Goal: Transaction & Acquisition: Purchase product/service

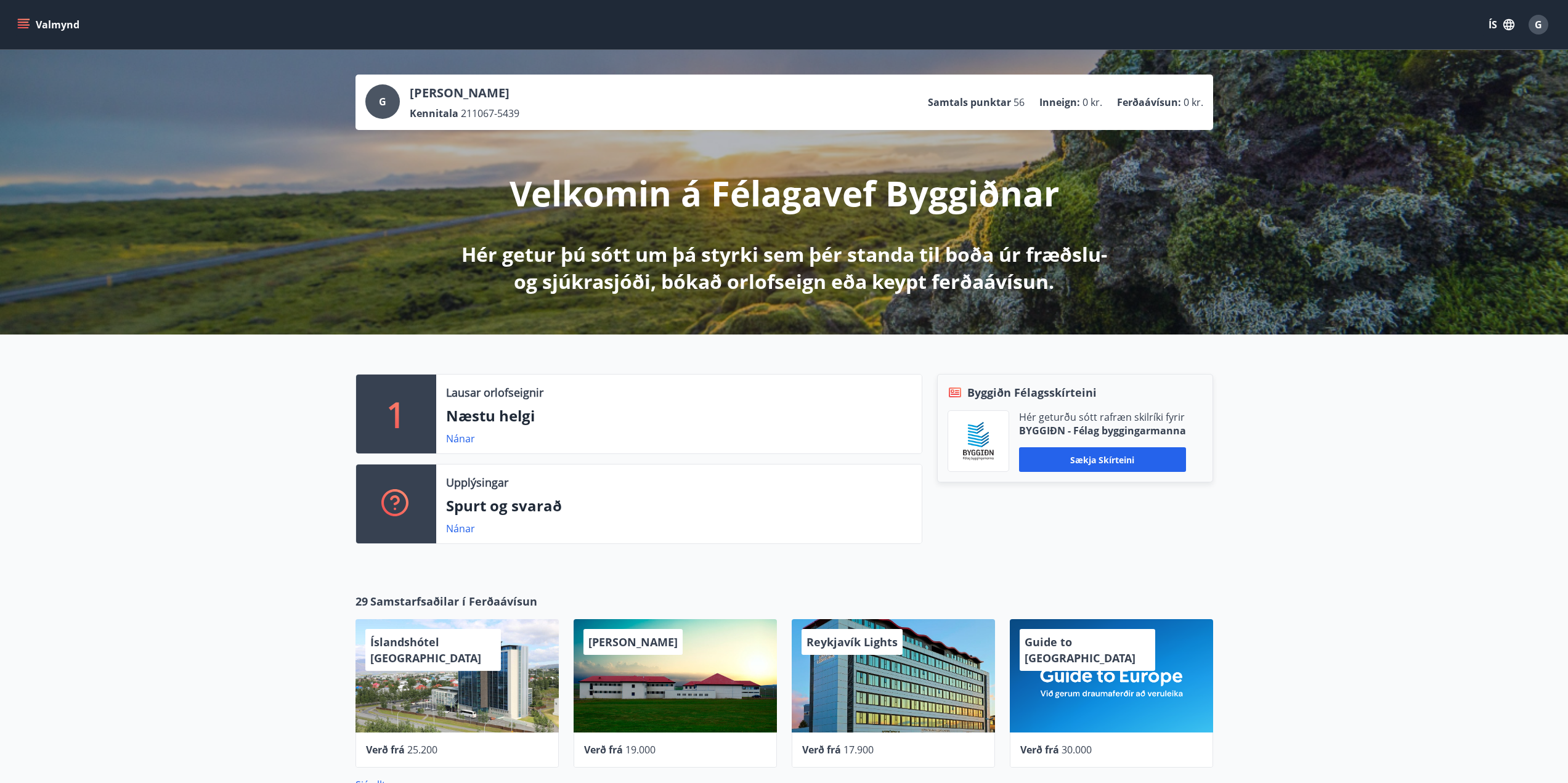
click at [22, 21] on icon "menu" at bounding box center [23, 24] width 12 height 12
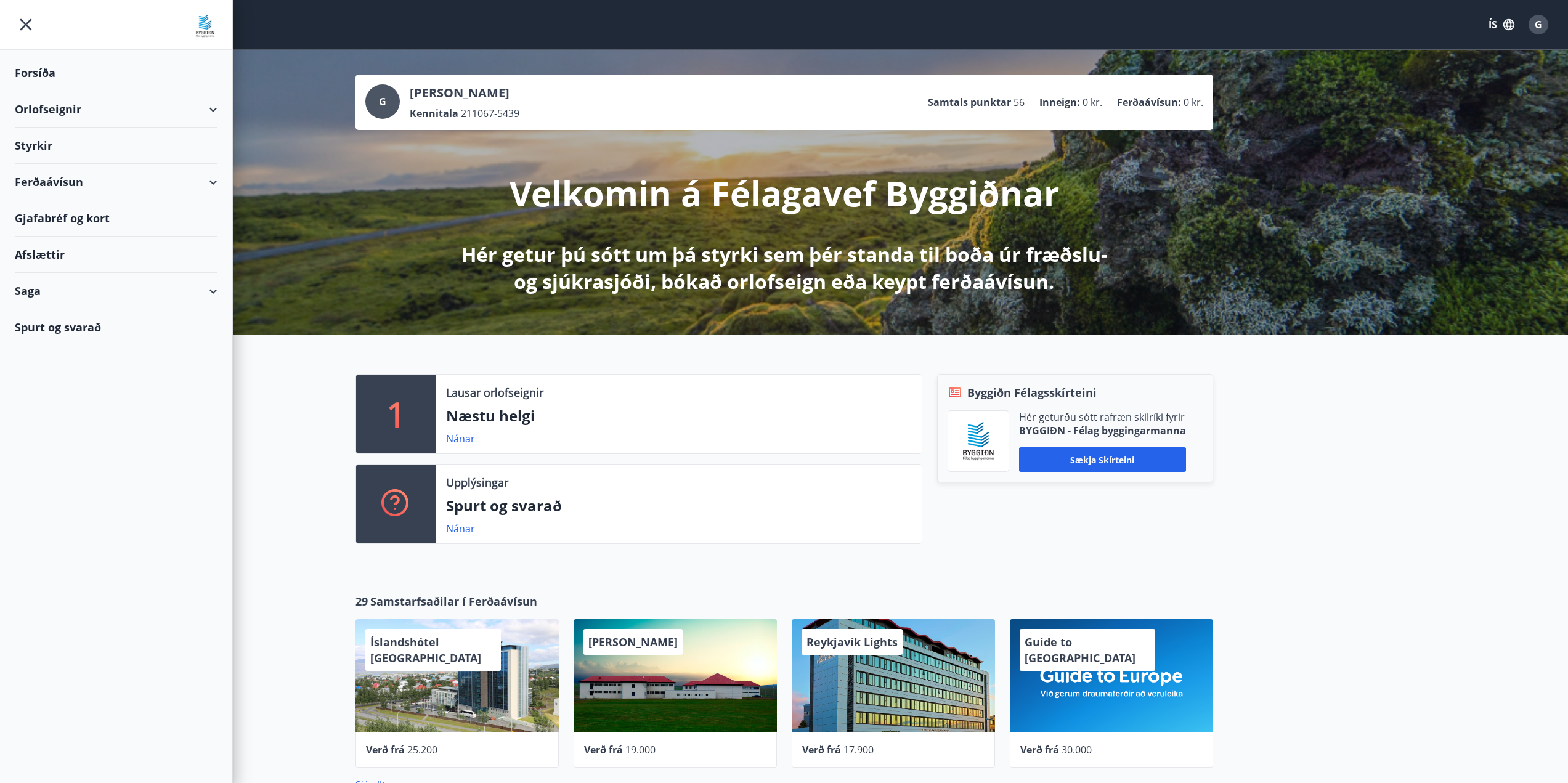
click at [88, 182] on div "Ferðaávísun" at bounding box center [116, 182] width 202 height 36
click at [70, 241] on div "Kaupa ferðaávísun" at bounding box center [116, 239] width 183 height 25
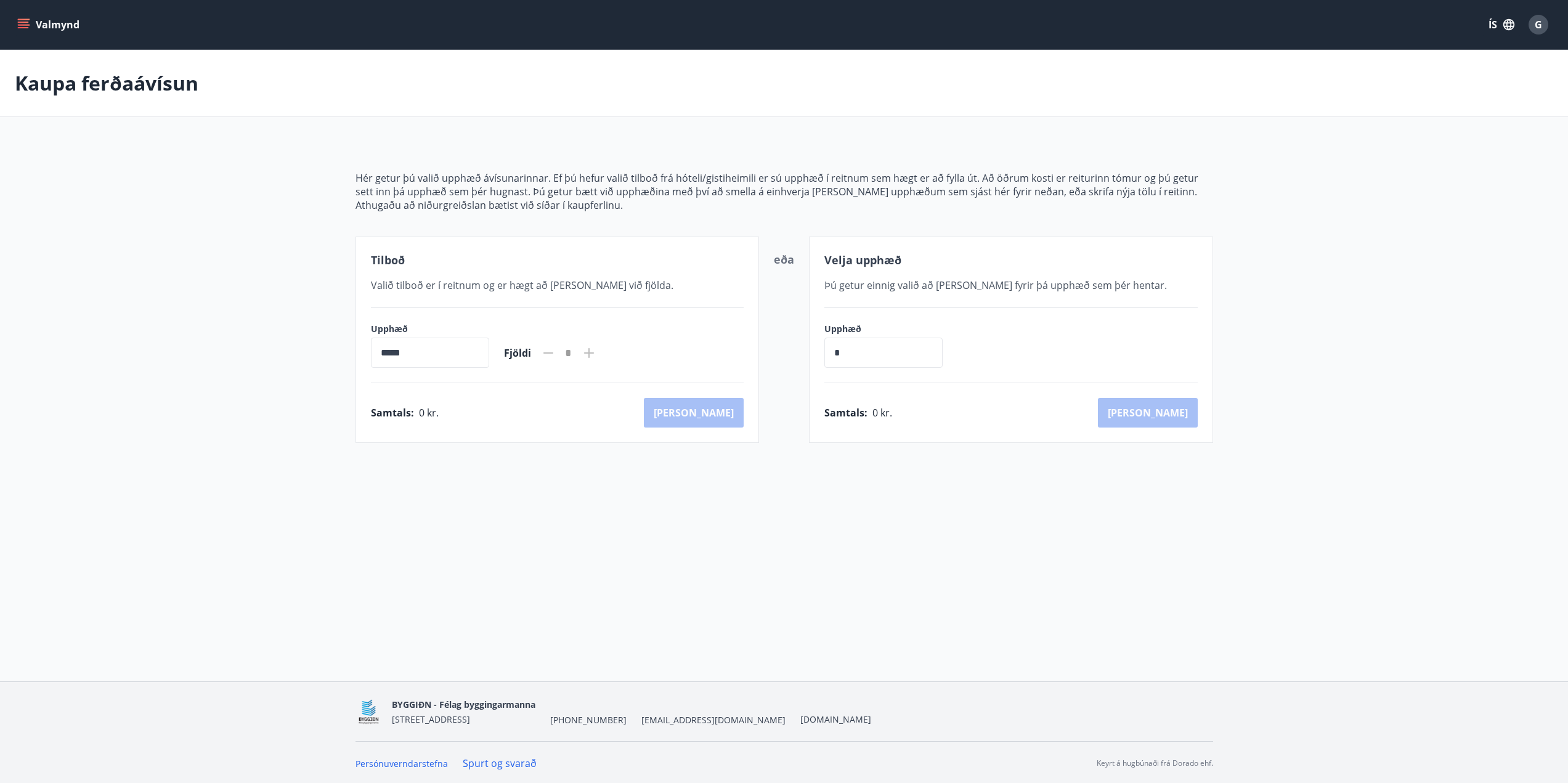
click at [28, 30] on icon "menu" at bounding box center [23, 24] width 12 height 12
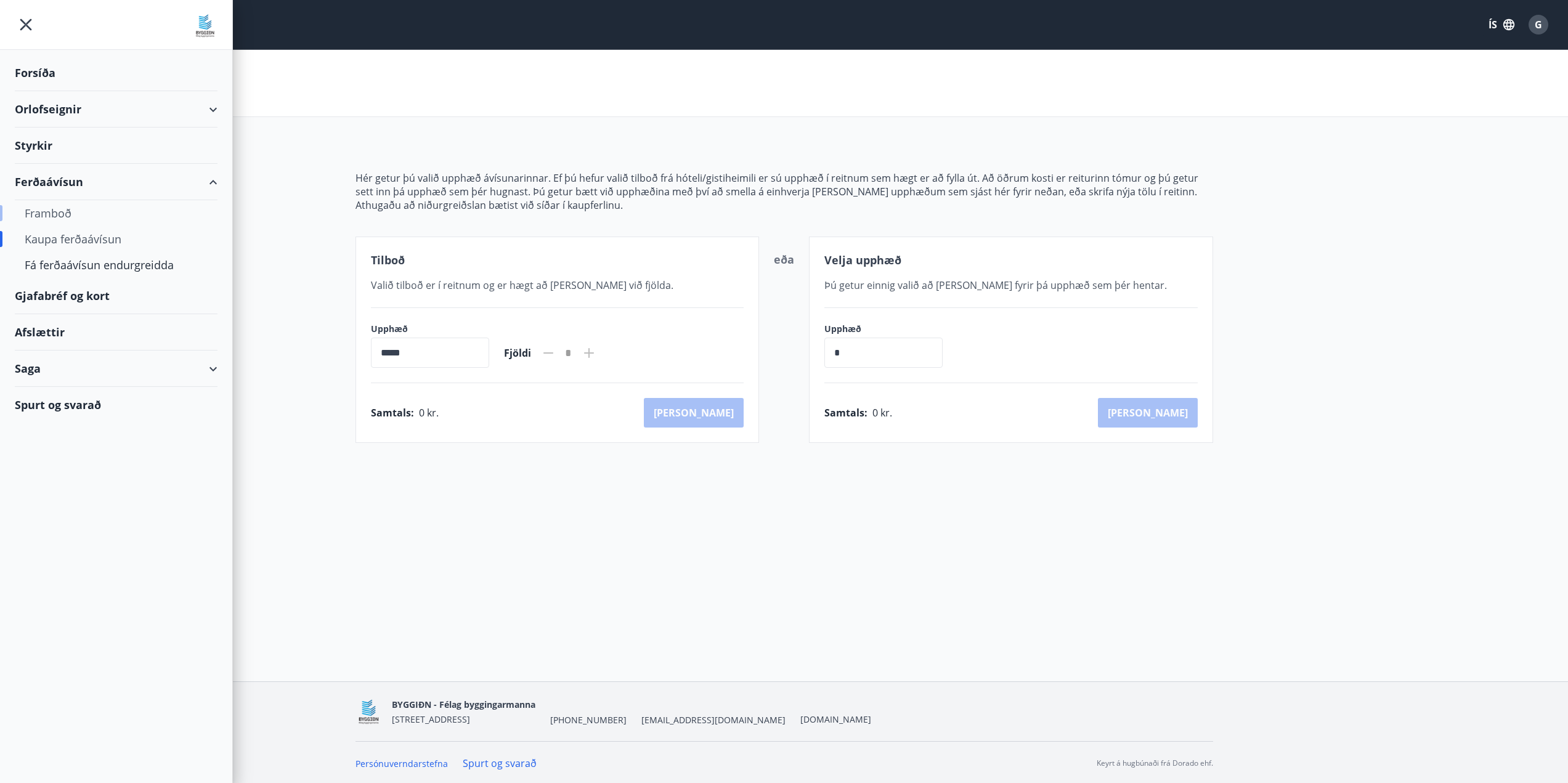
click at [52, 209] on div "Framboð" at bounding box center [116, 212] width 183 height 25
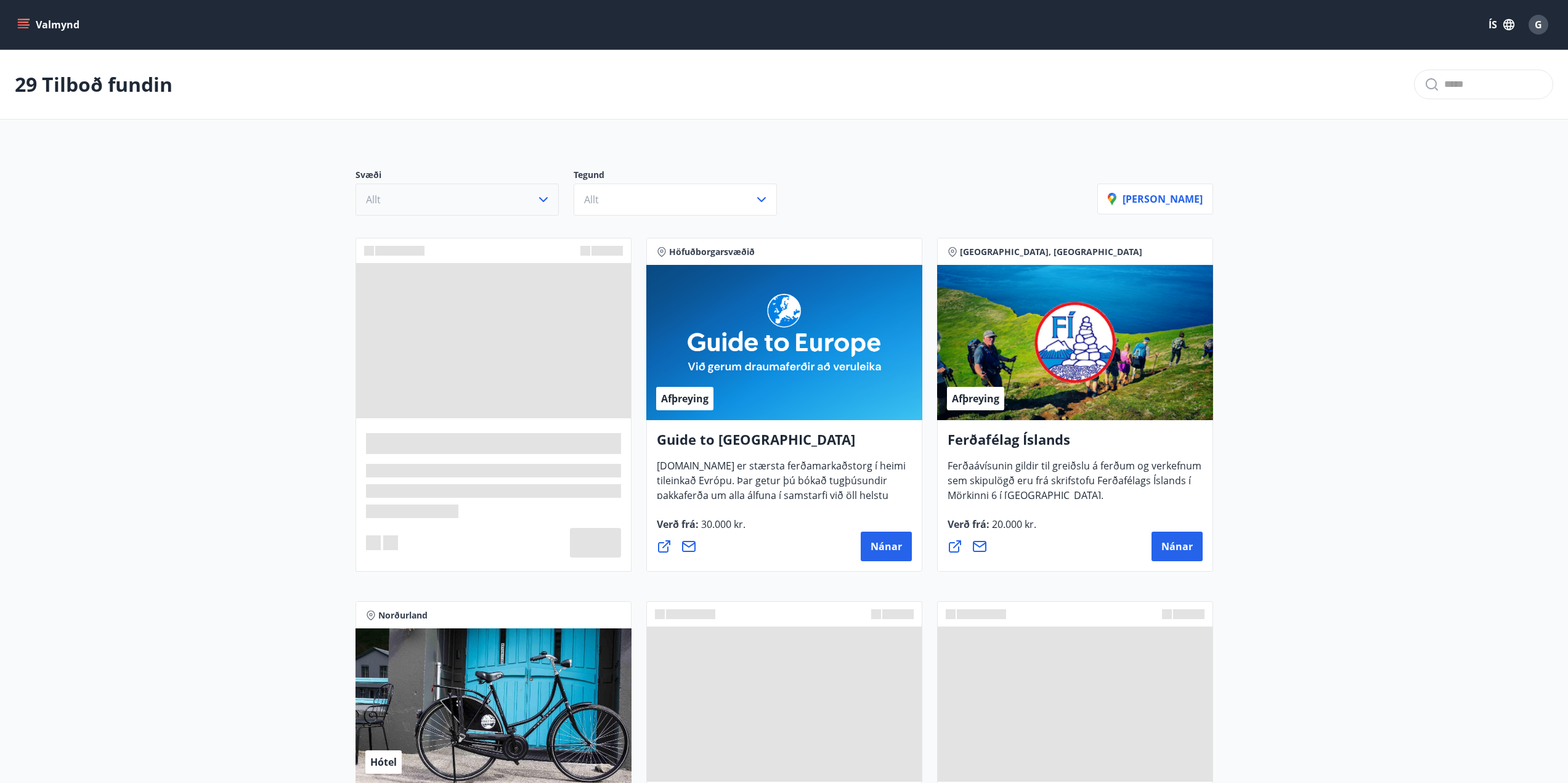
click at [478, 204] on button "Allt" at bounding box center [457, 199] width 203 height 32
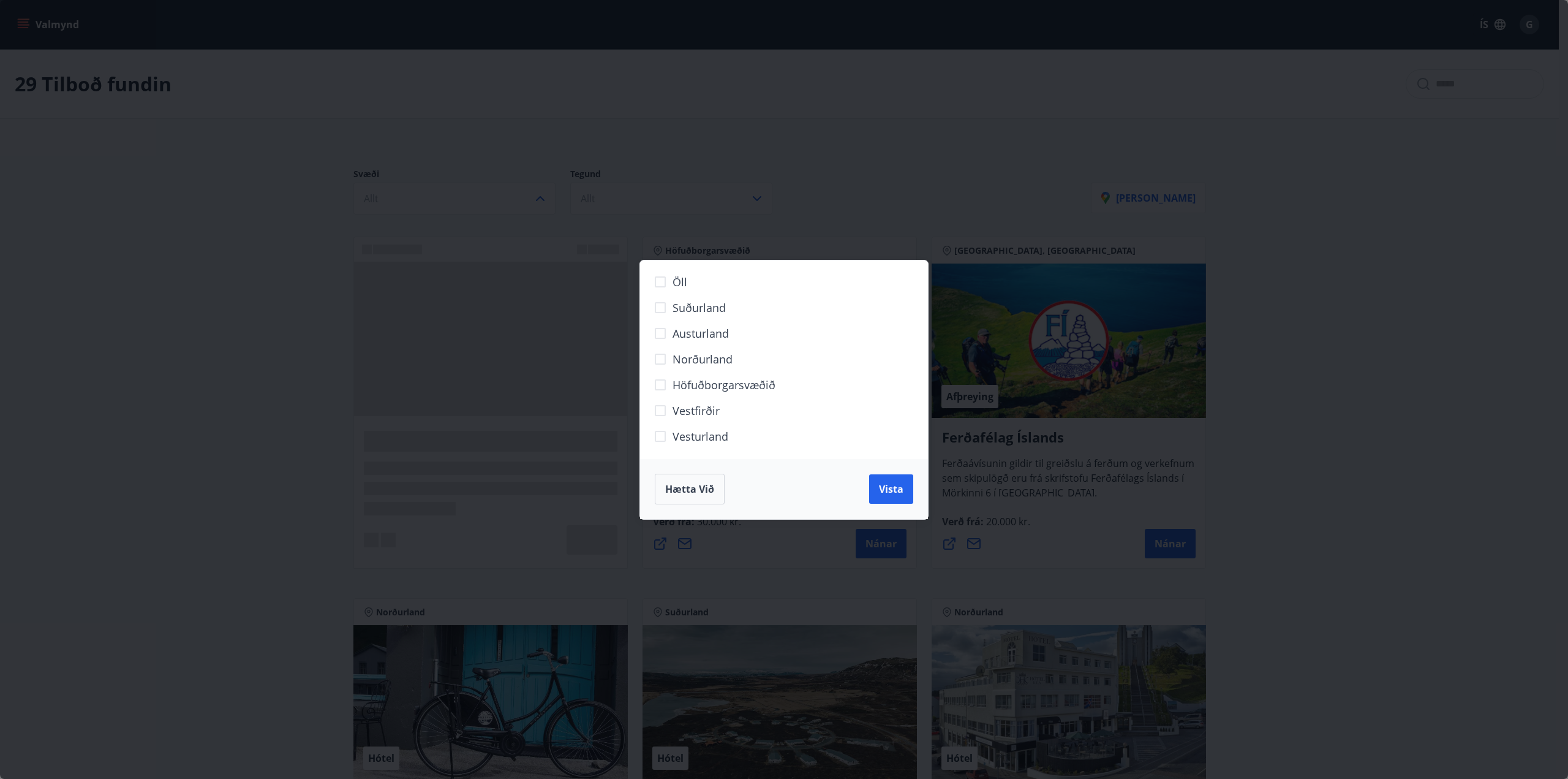
click at [734, 384] on span "Höfuðborgarsvæðið" at bounding box center [724, 385] width 103 height 16
click at [922, 492] on div "Hætta við Vista" at bounding box center [784, 489] width 288 height 60
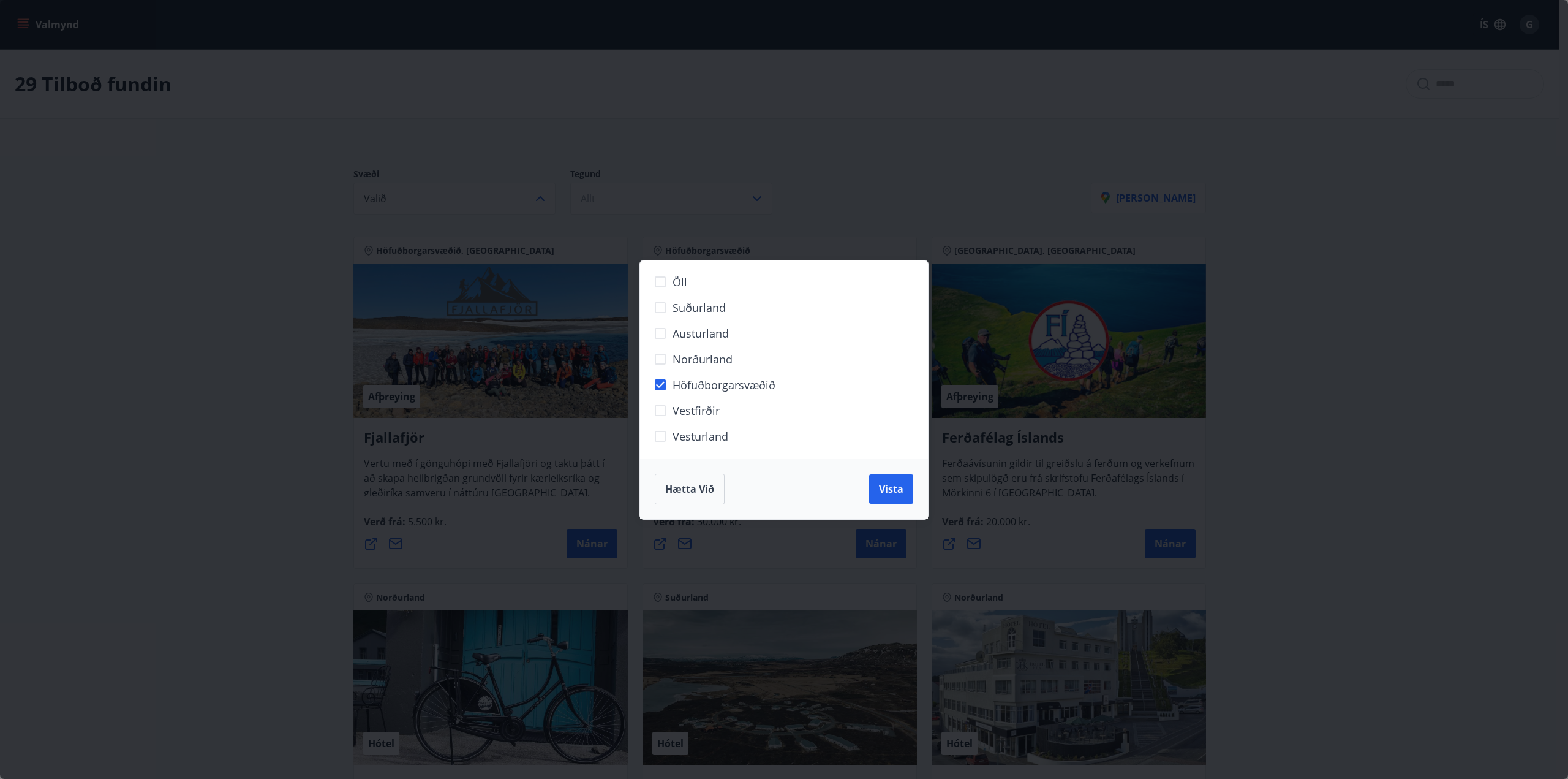
click at [863, 204] on div "Öll Suðurland [GEOGRAPHIC_DATA] Norðurland Höfuðborgarsvæðið [GEOGRAPHIC_DATA] …" at bounding box center [784, 390] width 1568 height 779
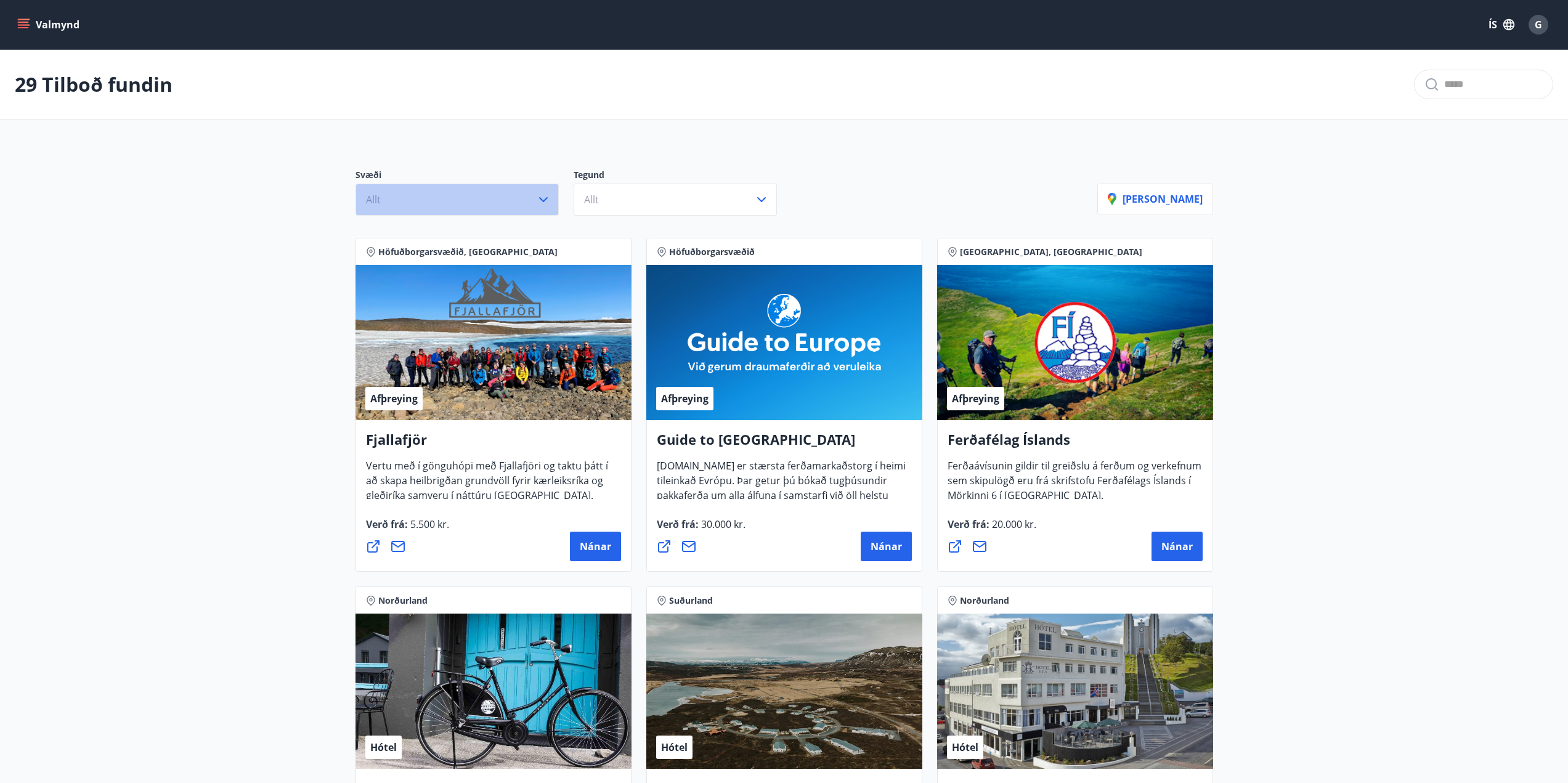
click at [511, 209] on button "Allt" at bounding box center [457, 199] width 203 height 32
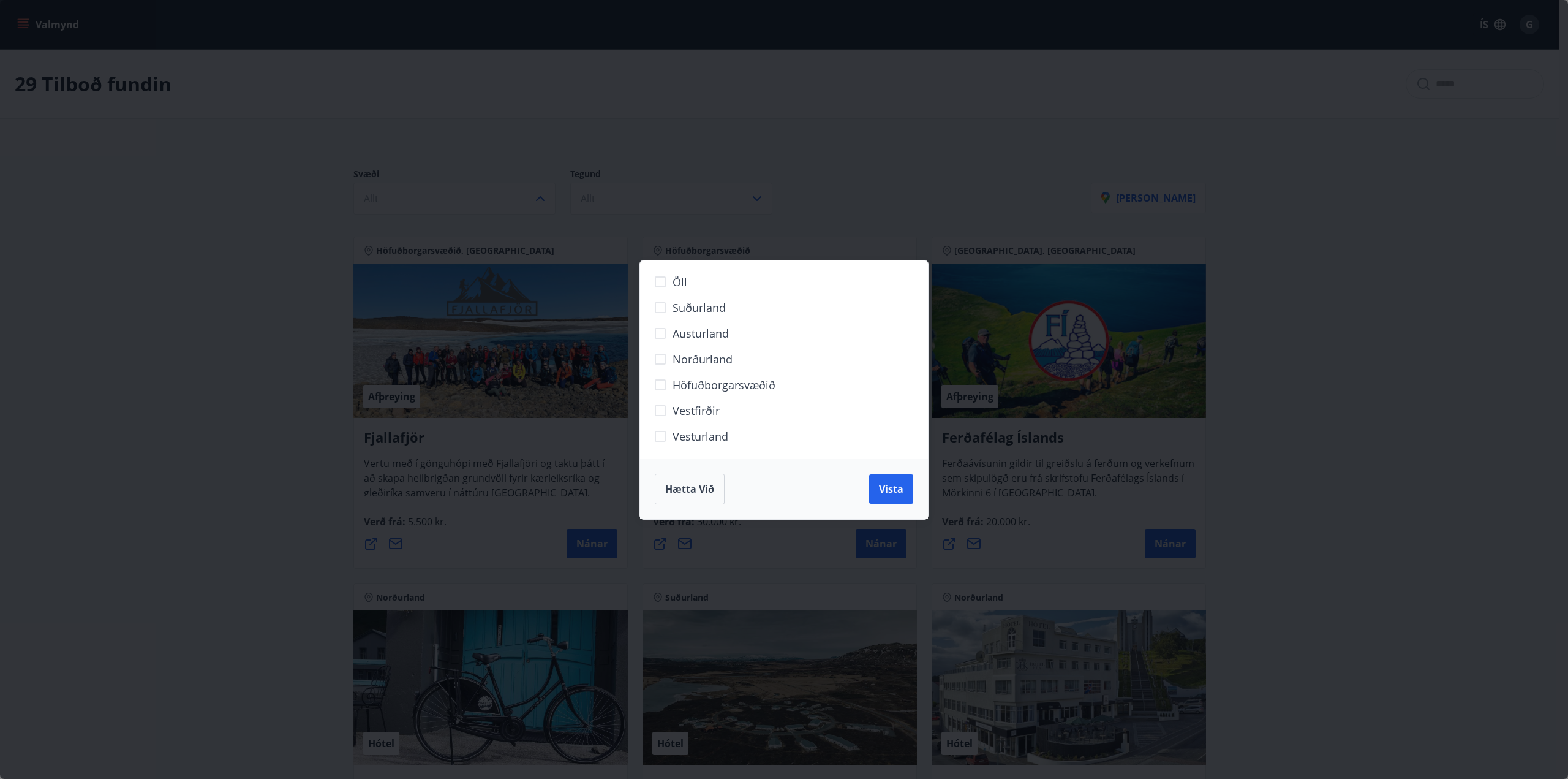
click at [722, 391] on span "Höfuðborgarsvæðið" at bounding box center [724, 385] width 103 height 16
click at [896, 488] on span "Vista" at bounding box center [892, 489] width 25 height 13
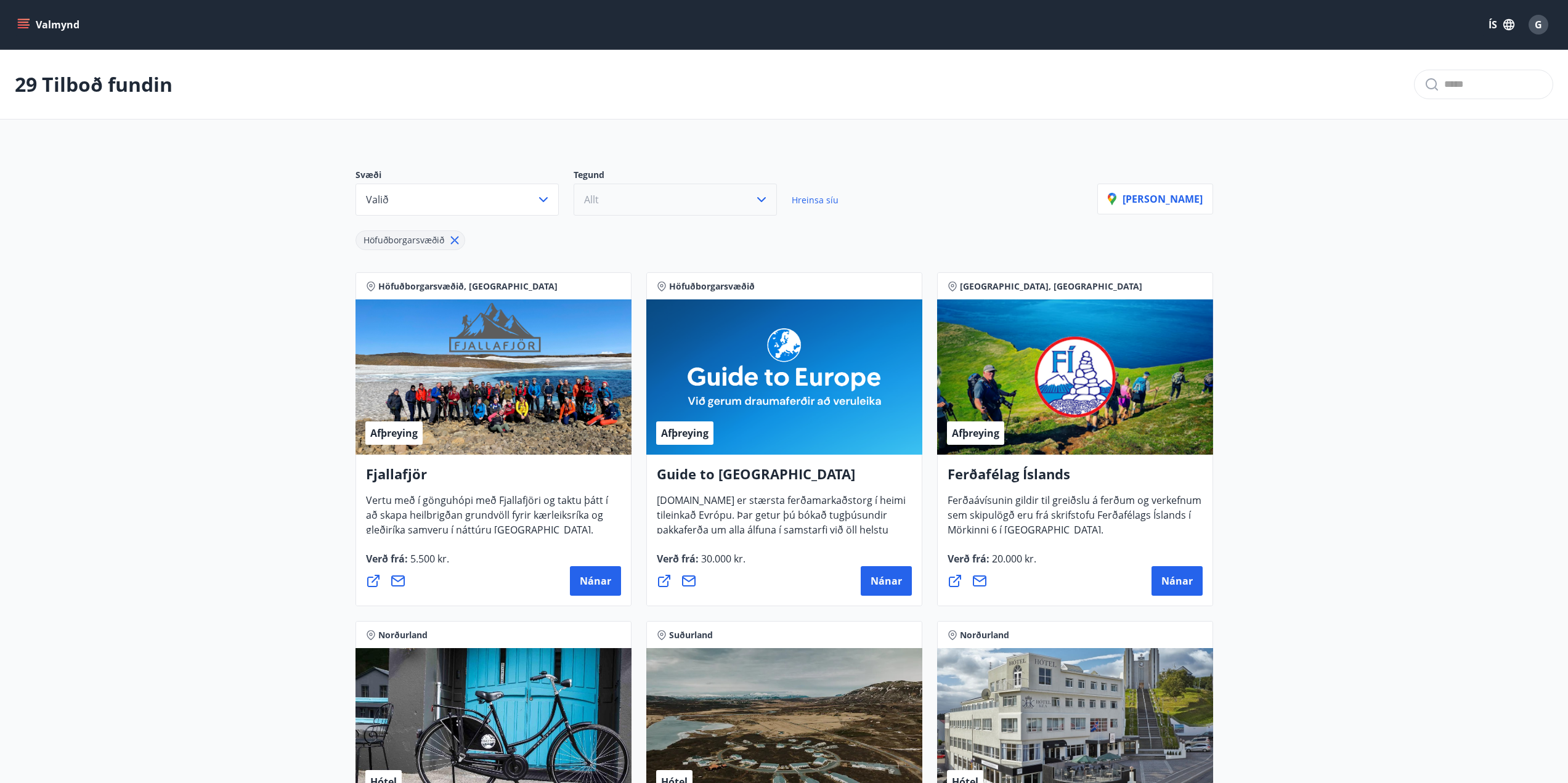
click at [634, 202] on button "Allt" at bounding box center [675, 199] width 203 height 32
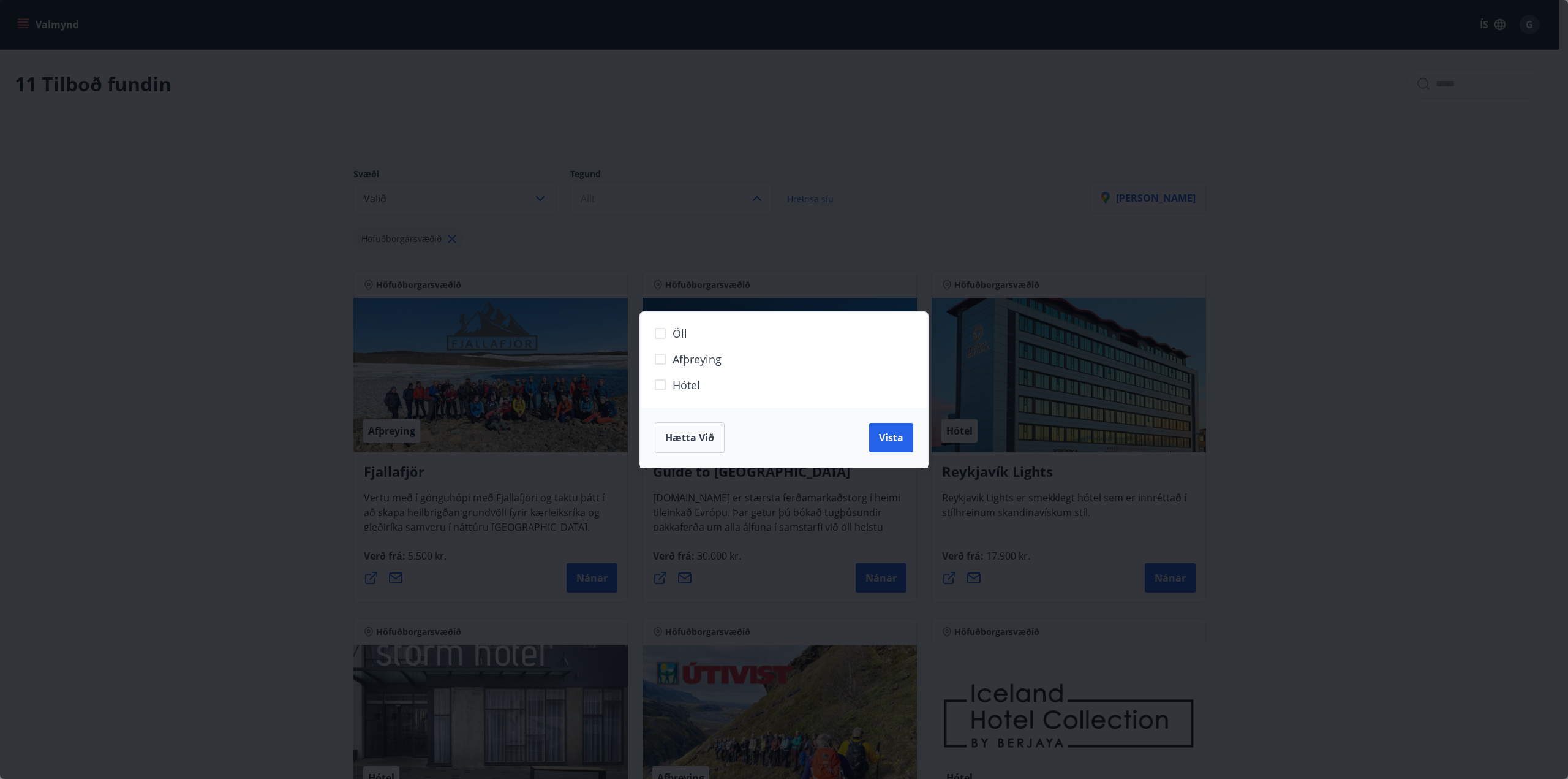
click at [676, 385] on span "Hótel" at bounding box center [686, 385] width 28 height 16
click at [878, 424] on button "Vista" at bounding box center [892, 438] width 44 height 29
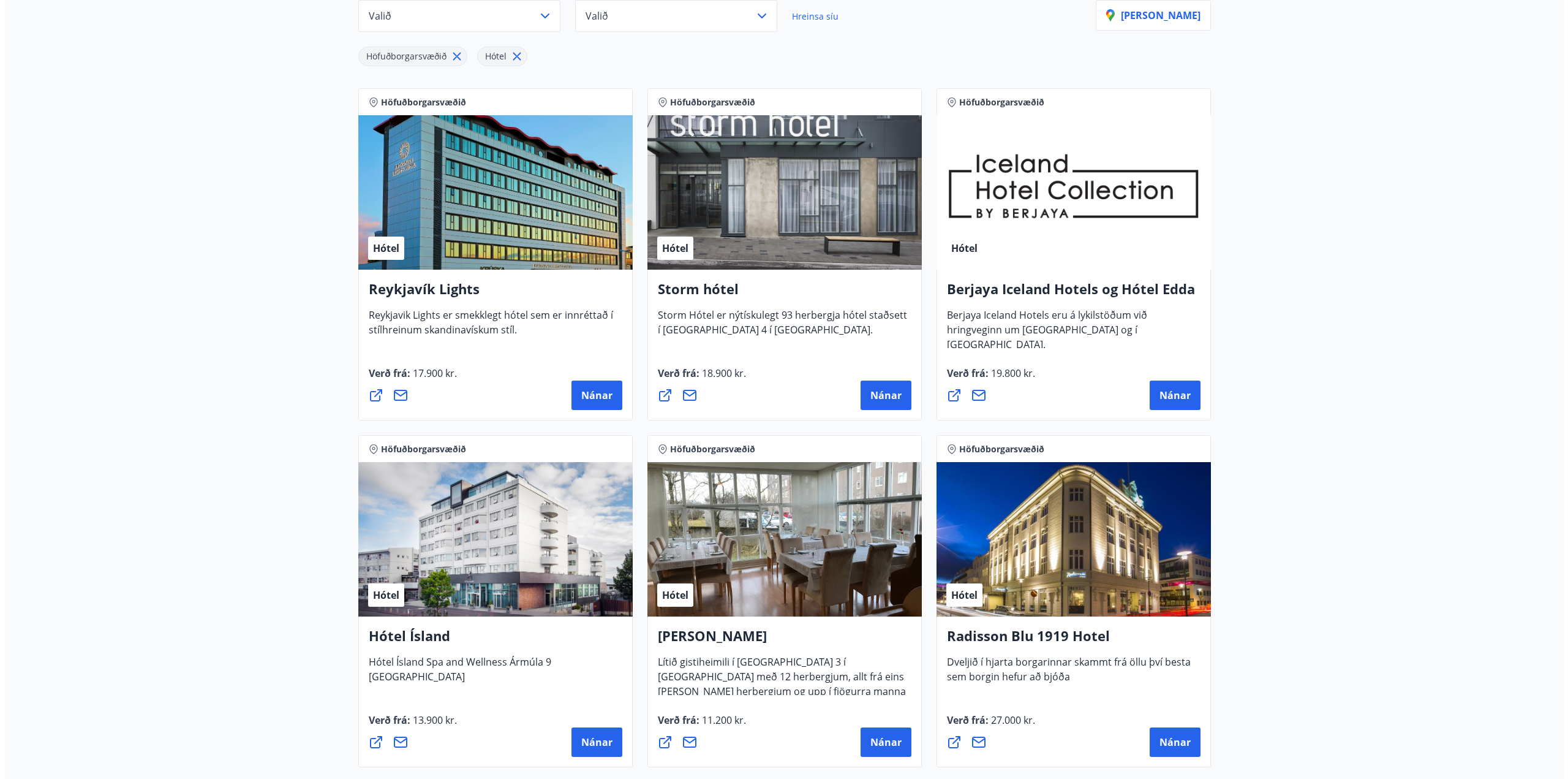
scroll to position [307, 0]
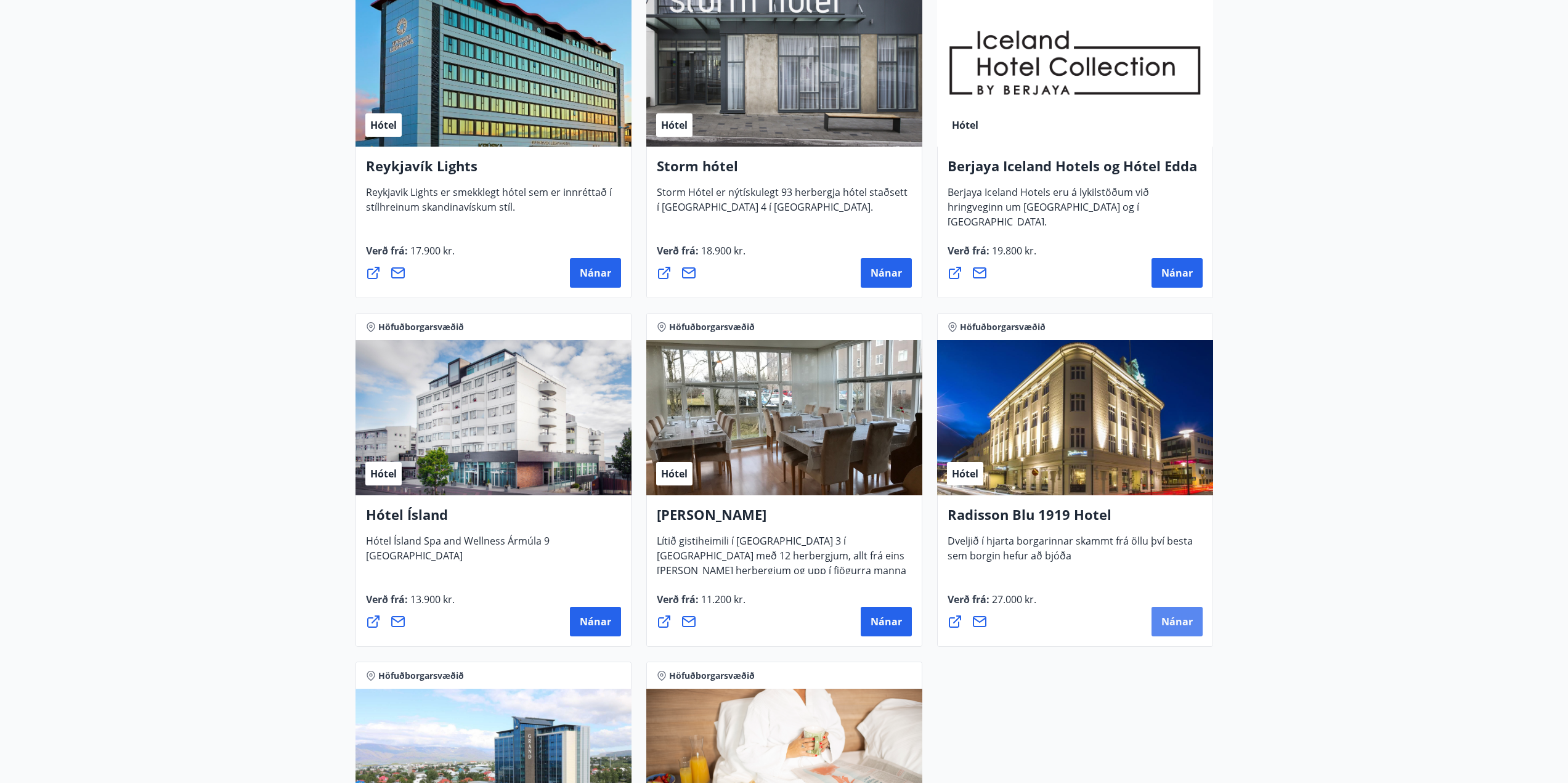
click at [1190, 615] on span "Nánar" at bounding box center [1177, 622] width 31 height 13
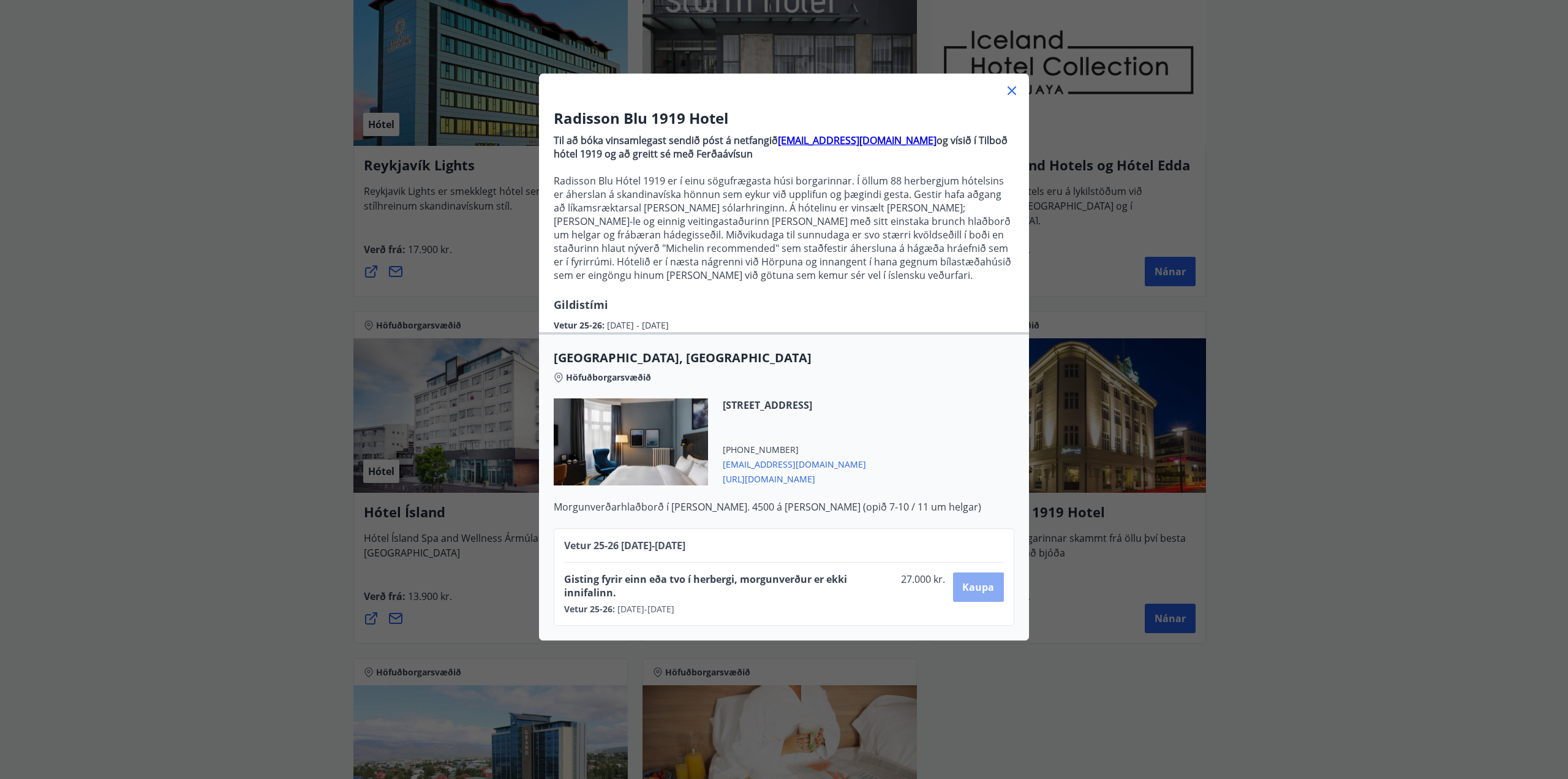
click at [974, 589] on span "Kaupa" at bounding box center [978, 587] width 32 height 13
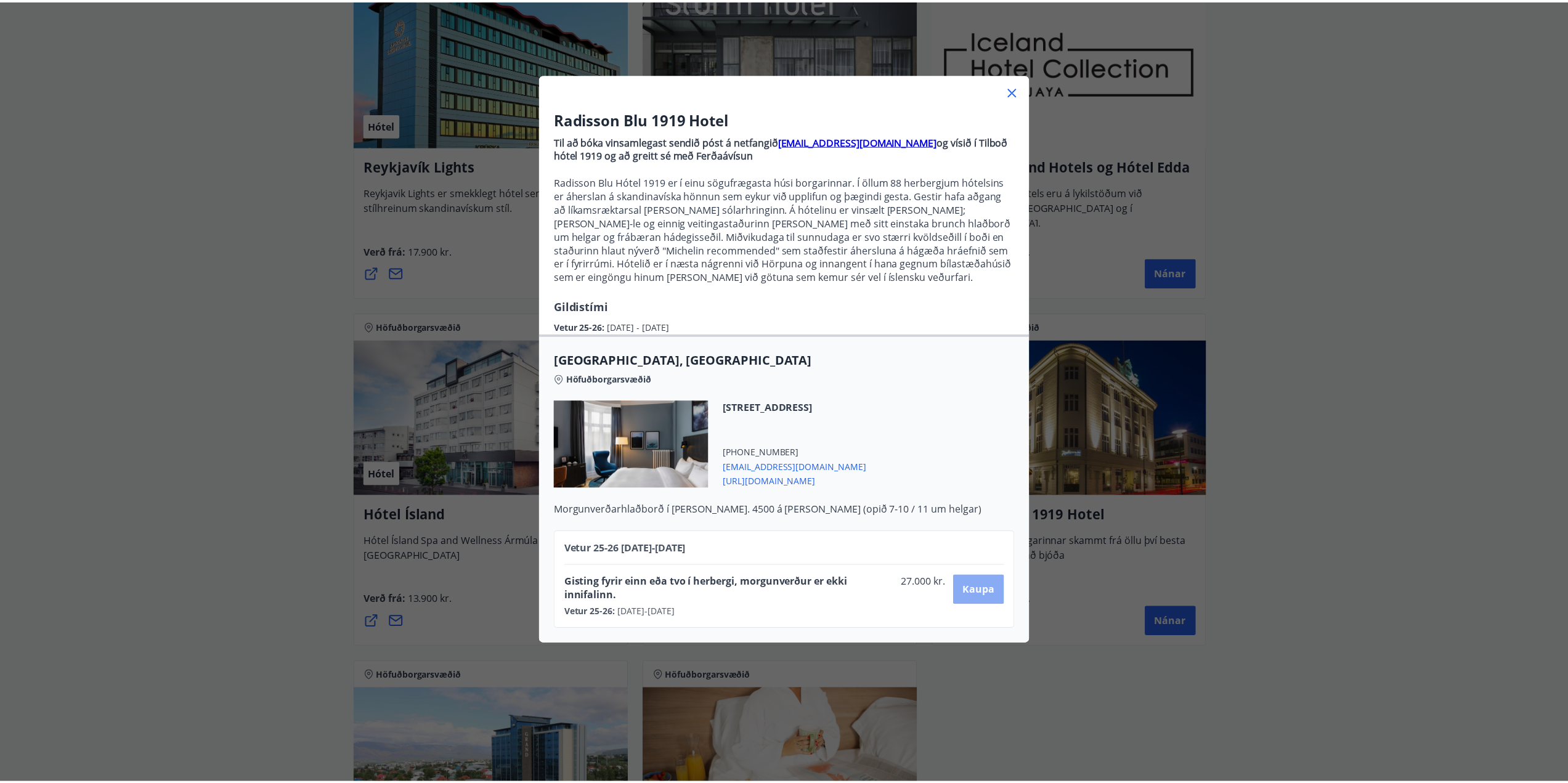
scroll to position [2, 0]
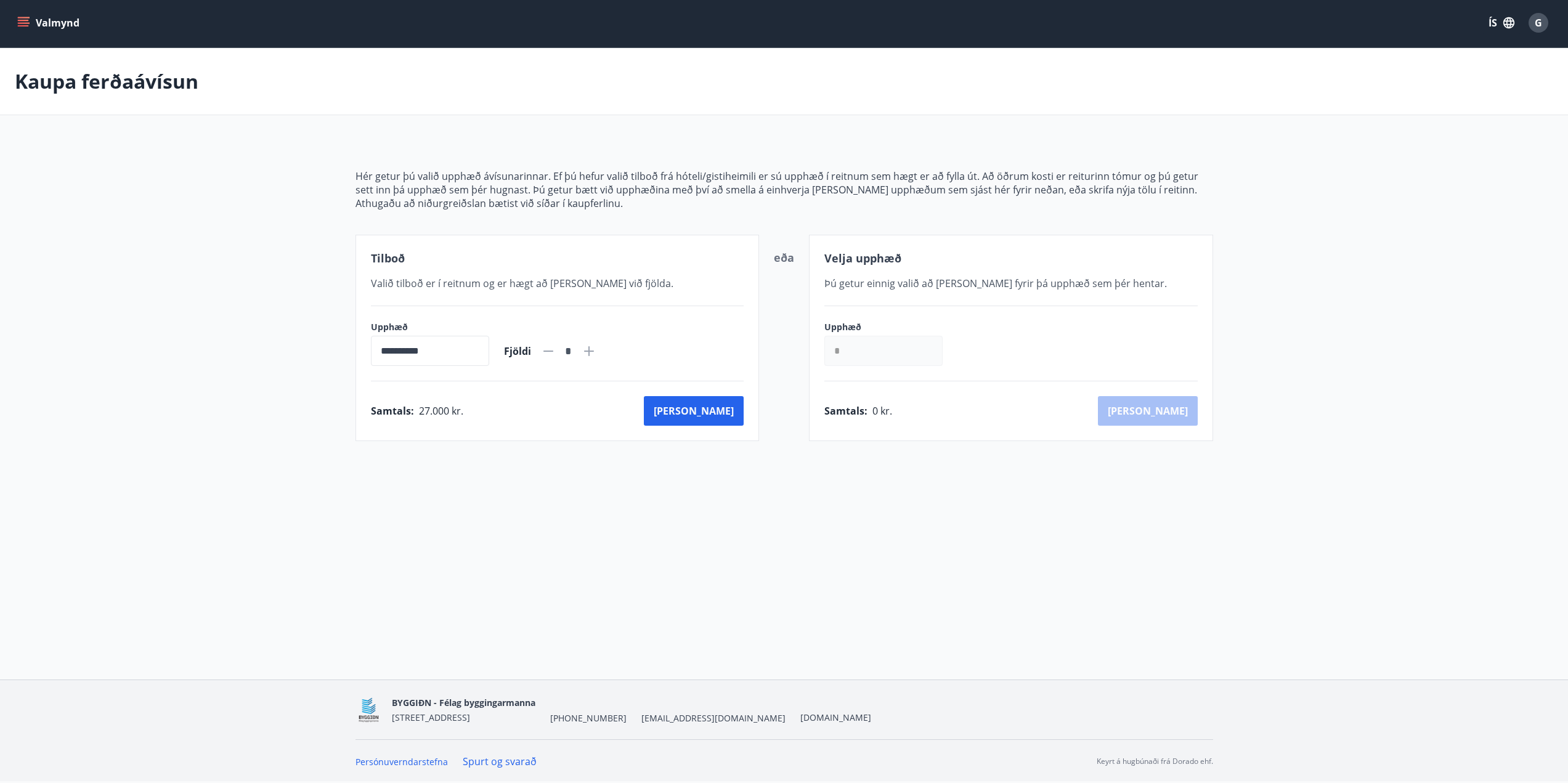
click at [596, 348] on icon at bounding box center [589, 351] width 15 height 15
type input "*"
click at [718, 412] on button "[PERSON_NAME]" at bounding box center [694, 411] width 100 height 30
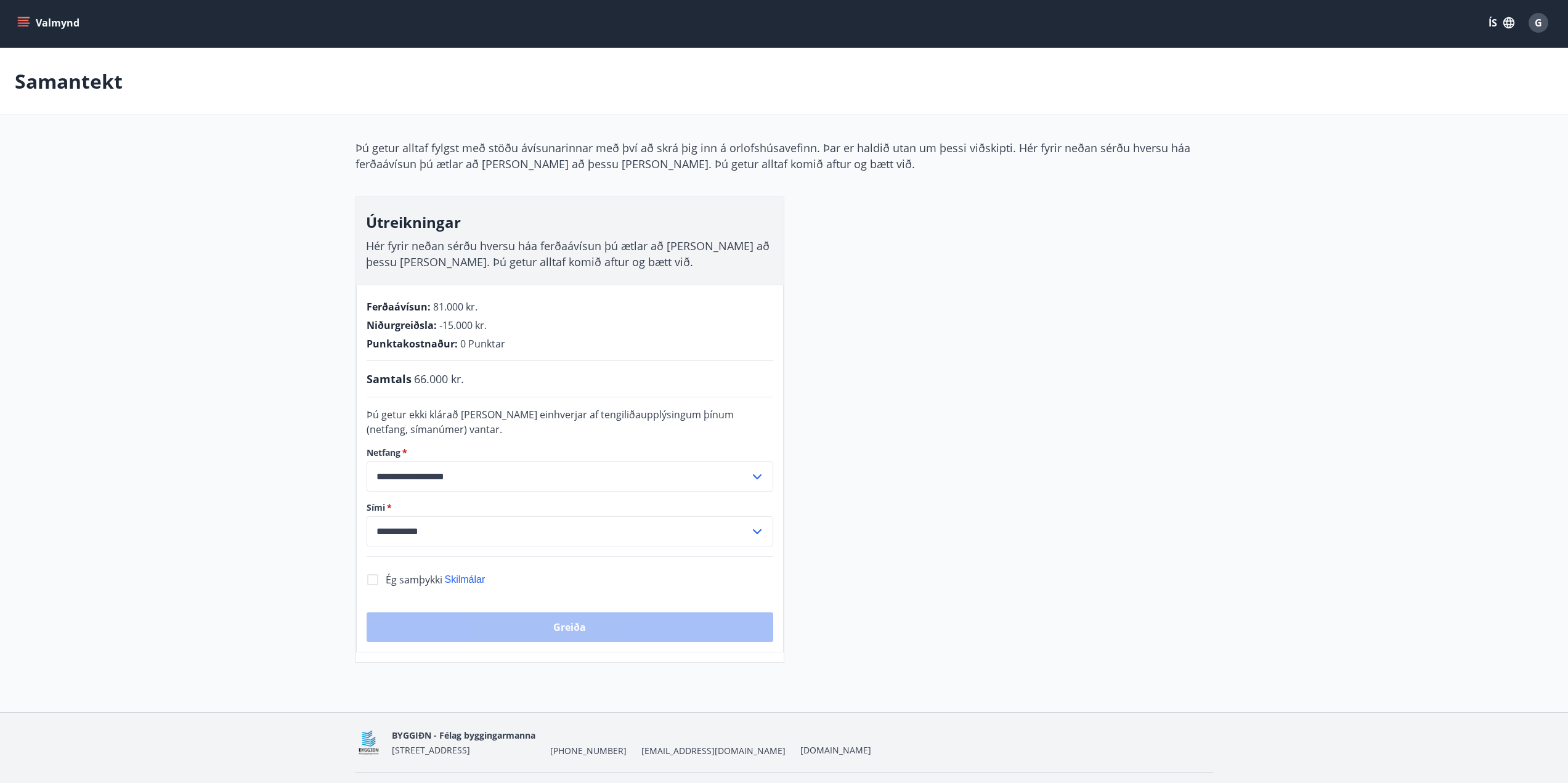
click at [686, 484] on input "**********" at bounding box center [559, 476] width 383 height 30
click at [557, 529] on li "Skrá nýtt netfang" at bounding box center [569, 525] width 406 height 22
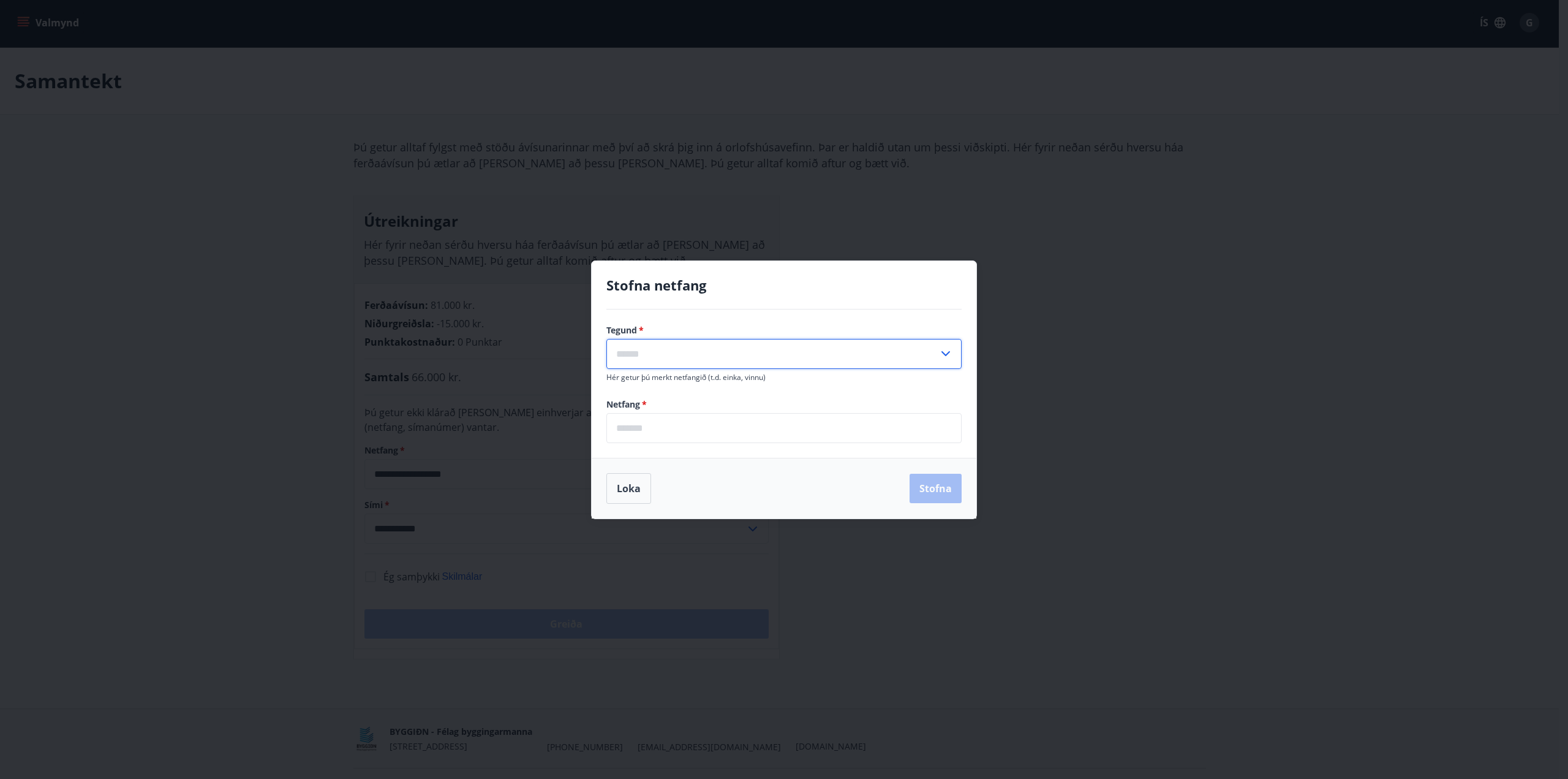
click at [699, 358] on input "text" at bounding box center [773, 353] width 332 height 30
click at [699, 397] on li "Annað" at bounding box center [784, 402] width 354 height 22
type input "*****"
click at [686, 425] on input "email" at bounding box center [784, 428] width 355 height 30
type input "**********"
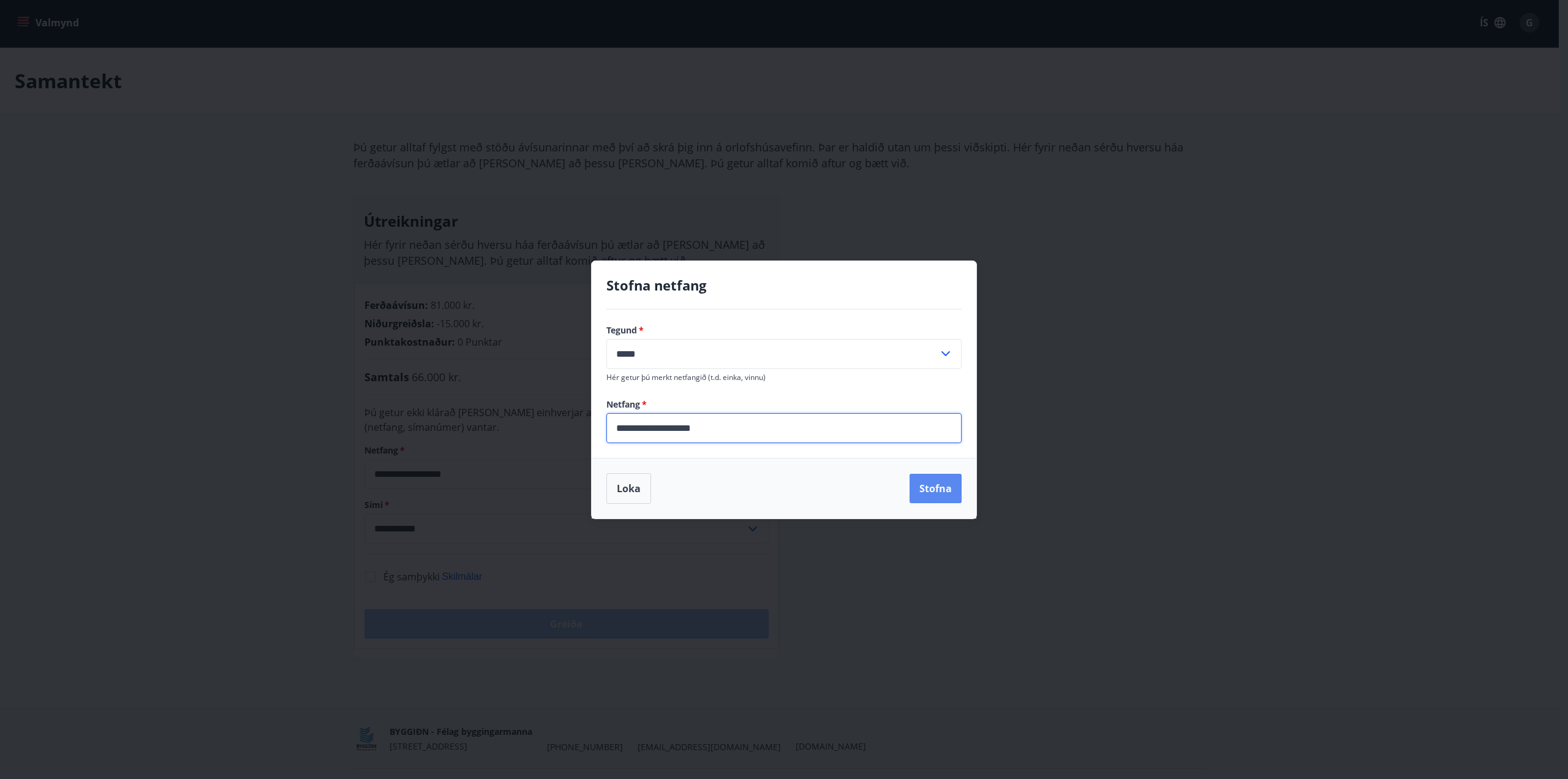
click at [936, 487] on button "Stofna" at bounding box center [936, 489] width 52 height 29
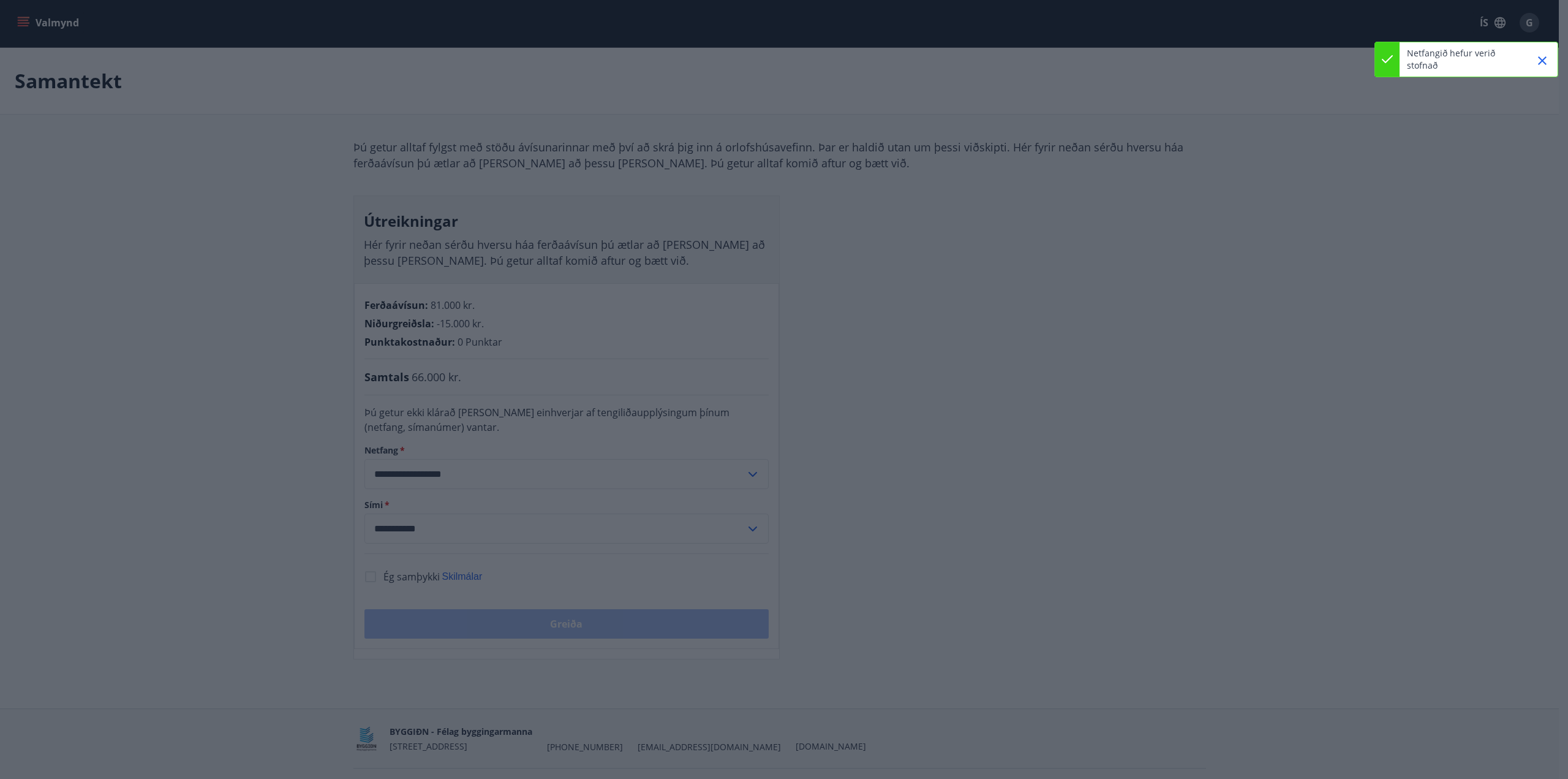
type input "**********"
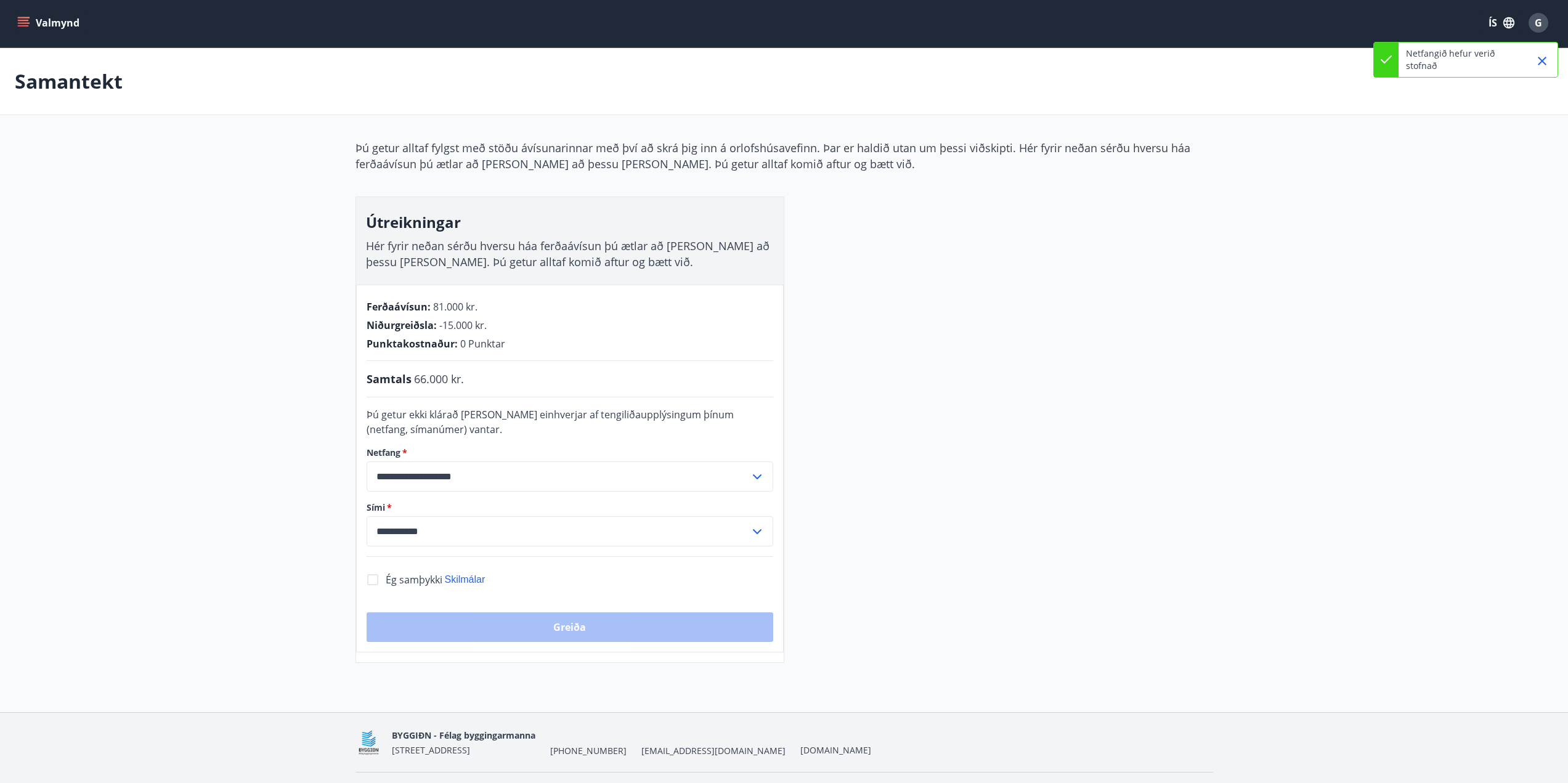
click at [450, 526] on input "**********" at bounding box center [559, 531] width 383 height 30
click at [453, 552] on li "354-8442785" at bounding box center [569, 557] width 406 height 22
type input "**********"
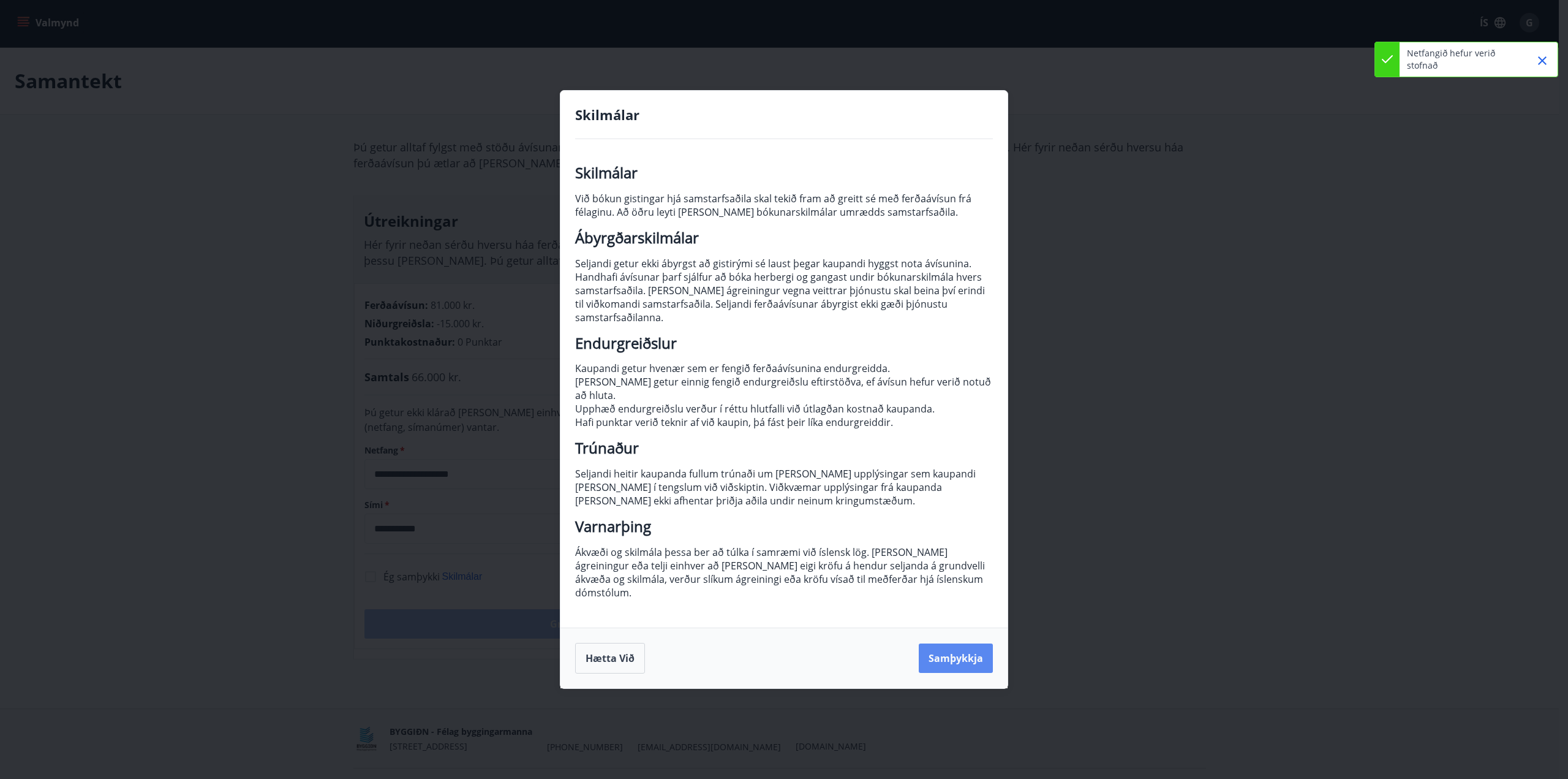
click at [984, 643] on button "Samþykkja" at bounding box center [956, 658] width 74 height 29
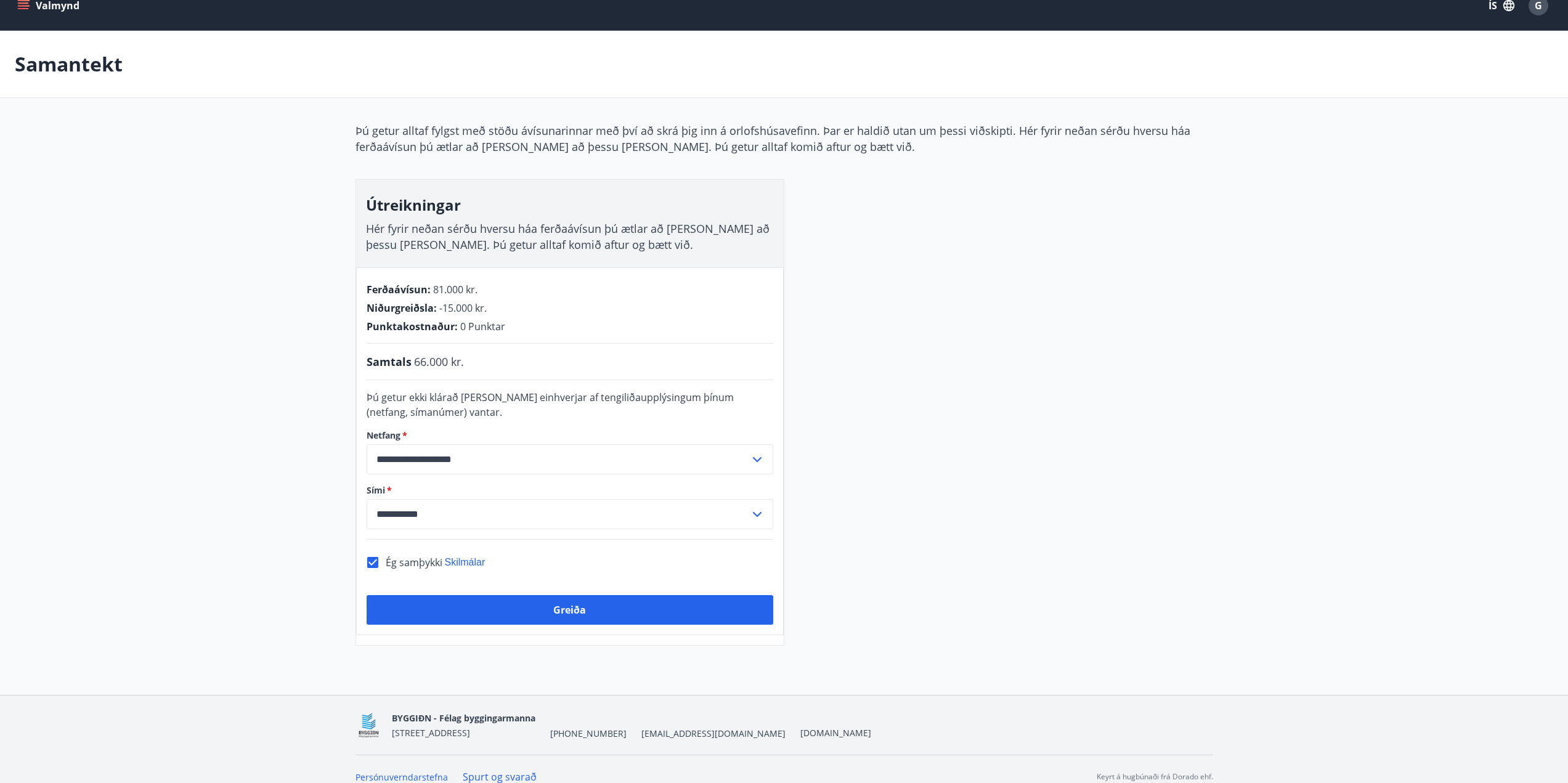
scroll to position [35, 0]
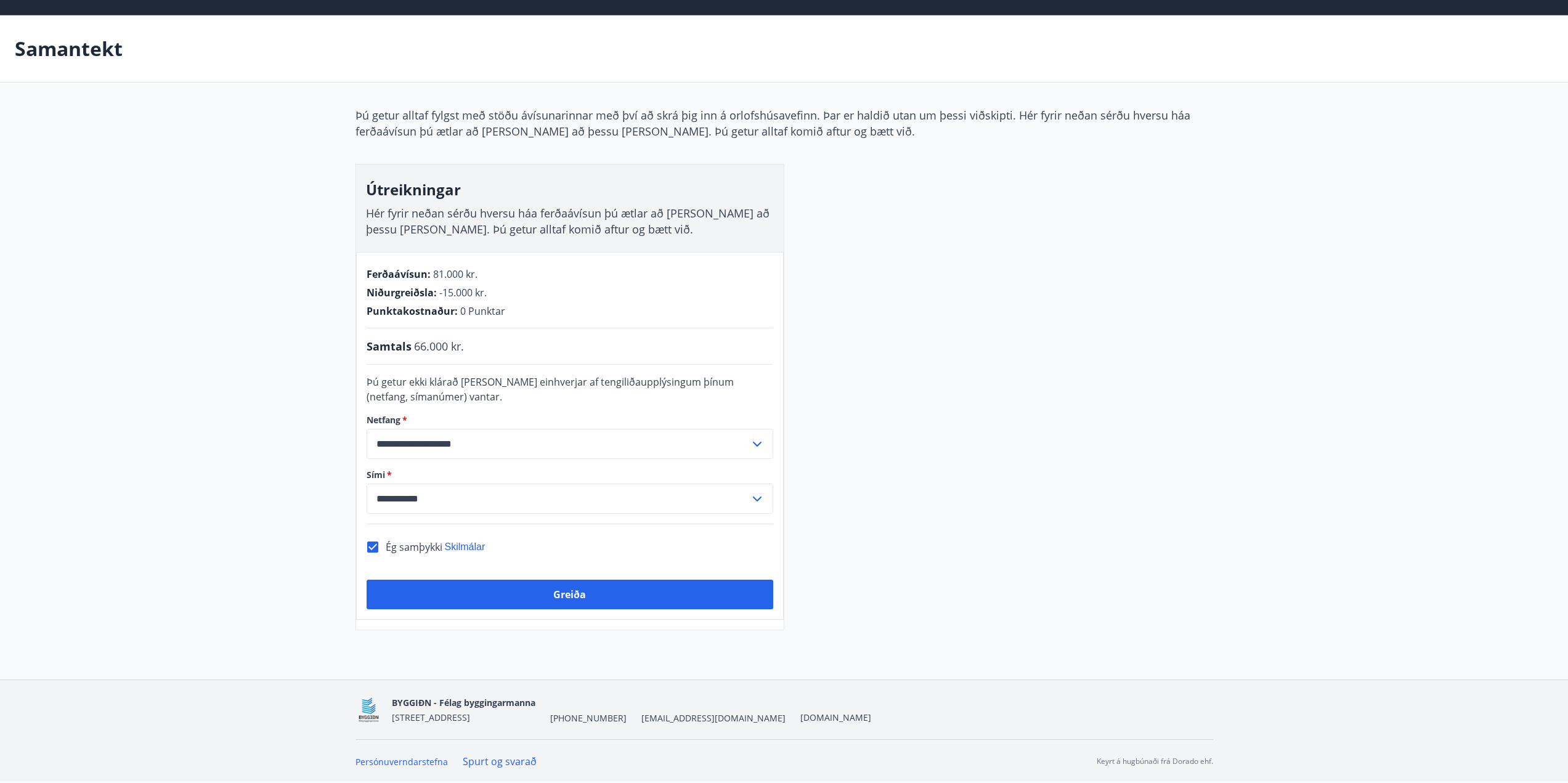
click at [972, 254] on div "**********" at bounding box center [784, 368] width 858 height 523
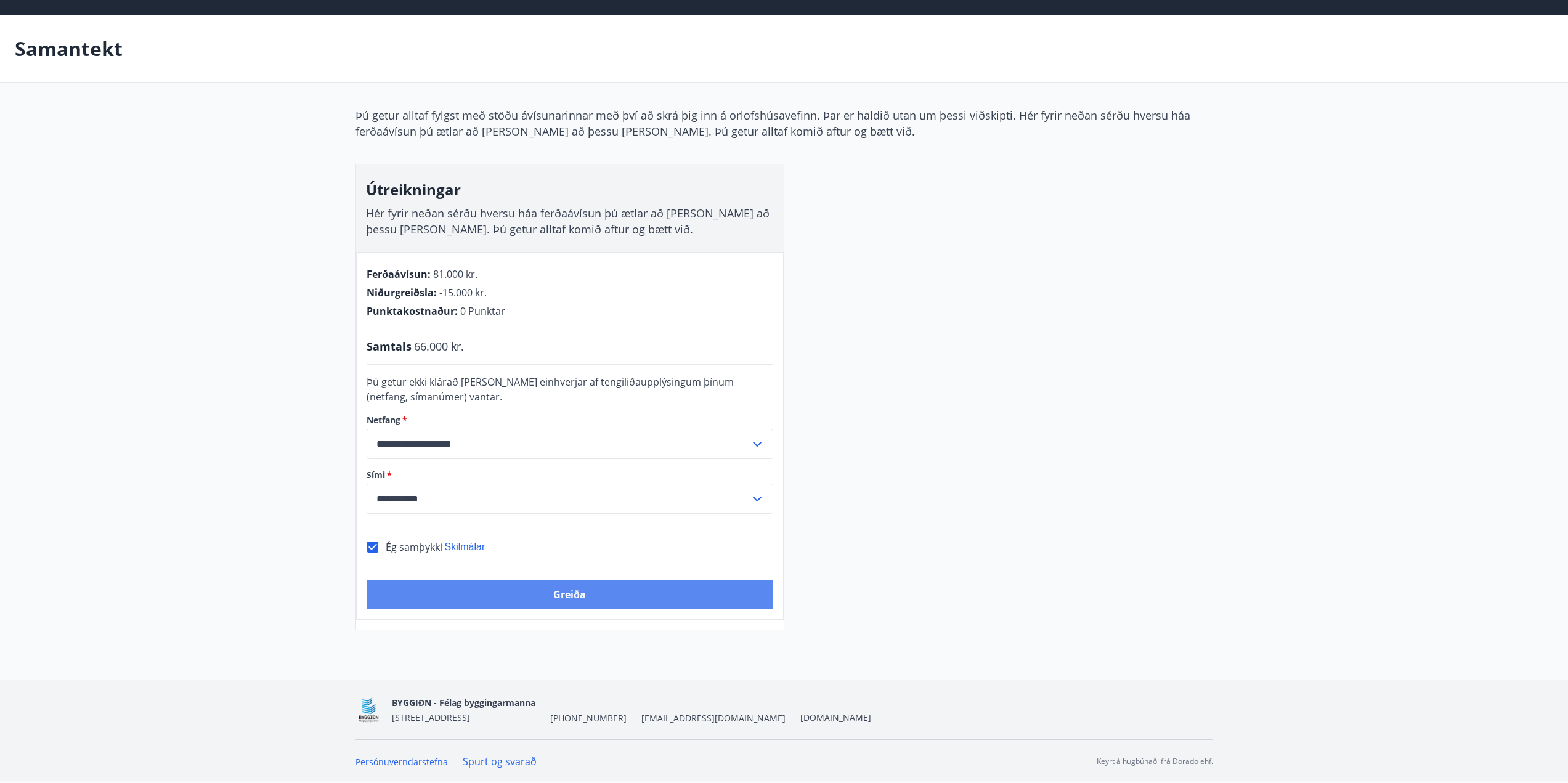
click at [599, 592] on button "Greiða" at bounding box center [570, 595] width 406 height 30
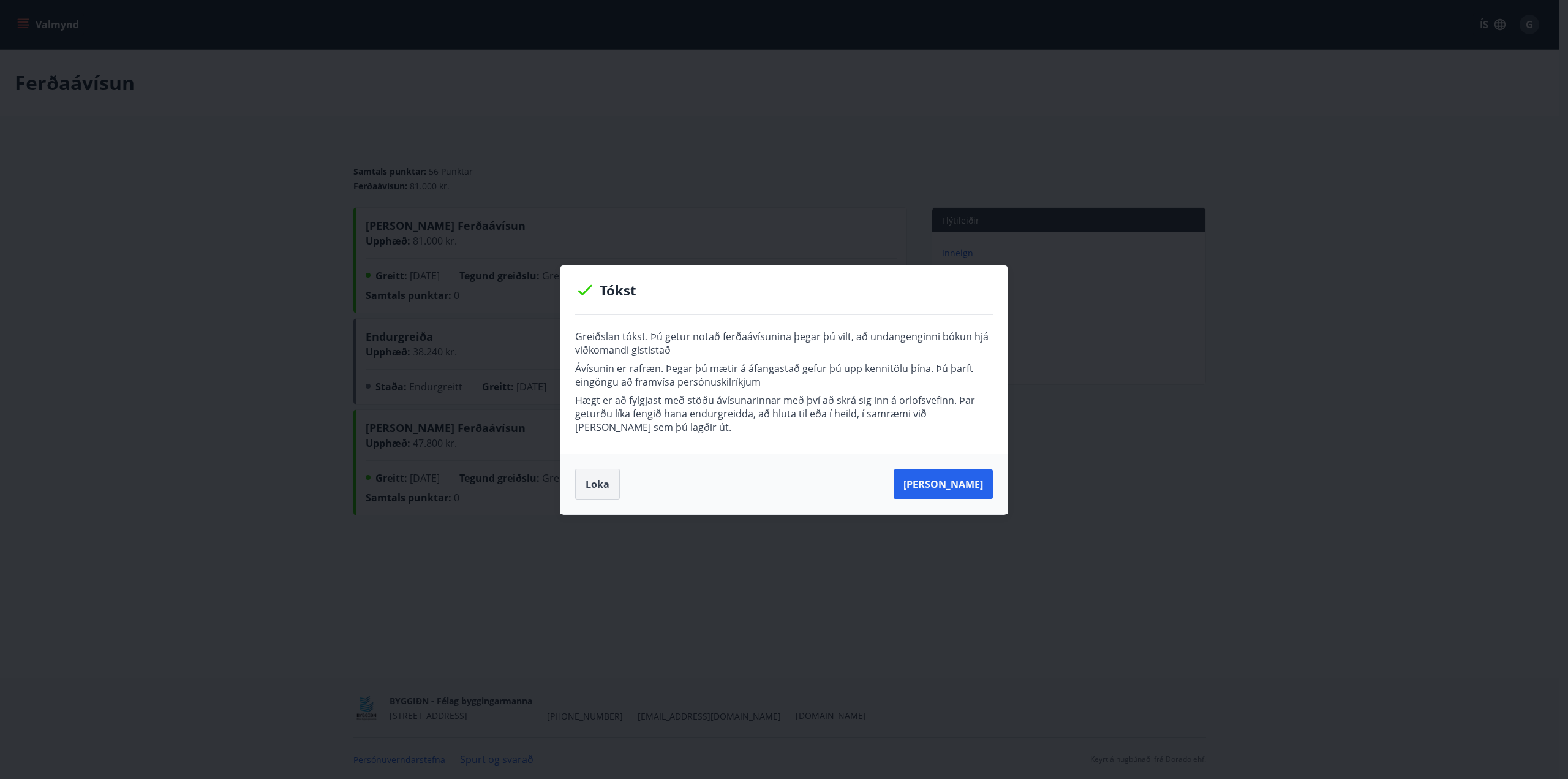
click at [607, 490] on button "Loka" at bounding box center [597, 484] width 45 height 30
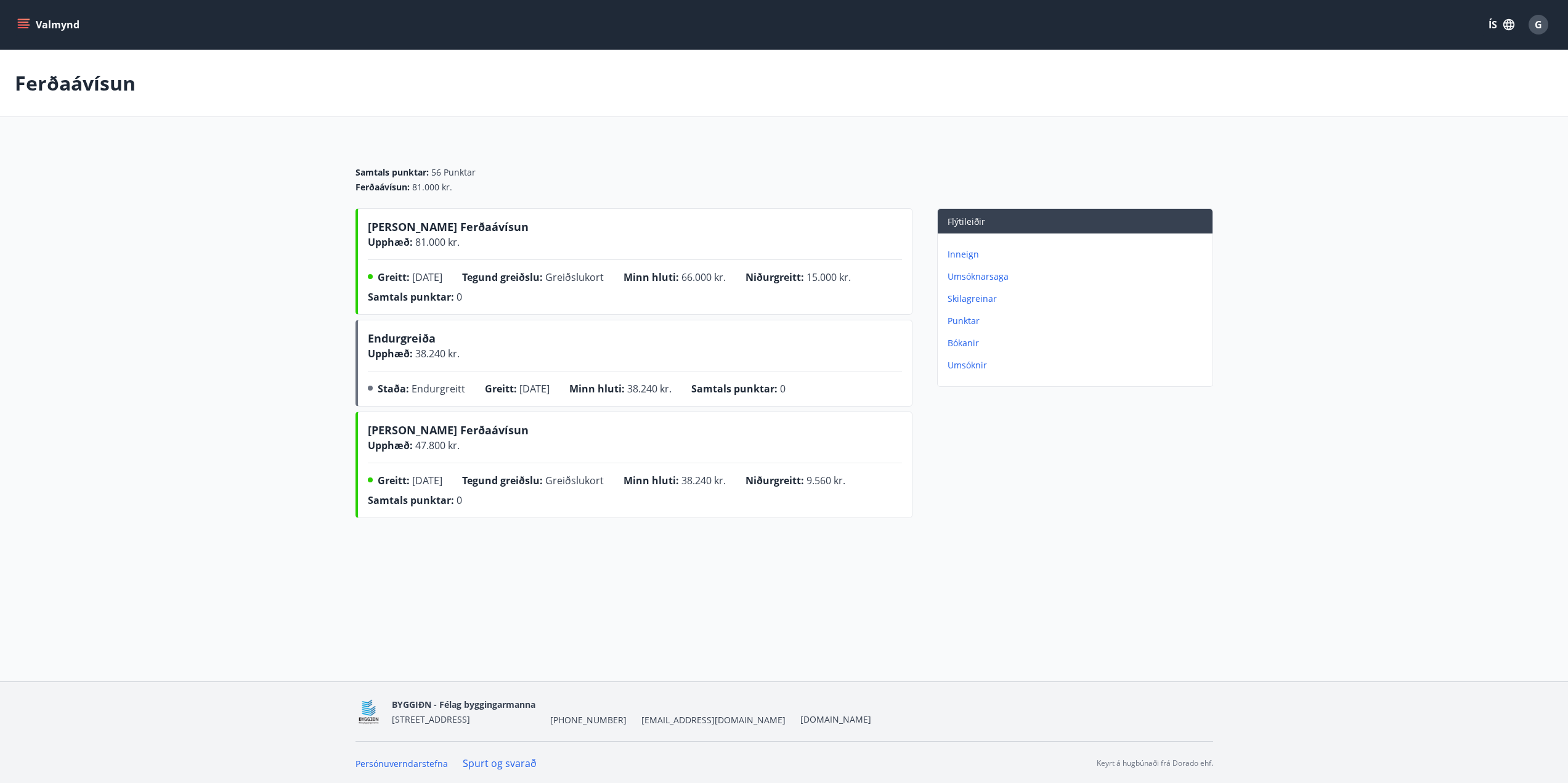
click at [1543, 24] on div "G" at bounding box center [1538, 25] width 20 height 20
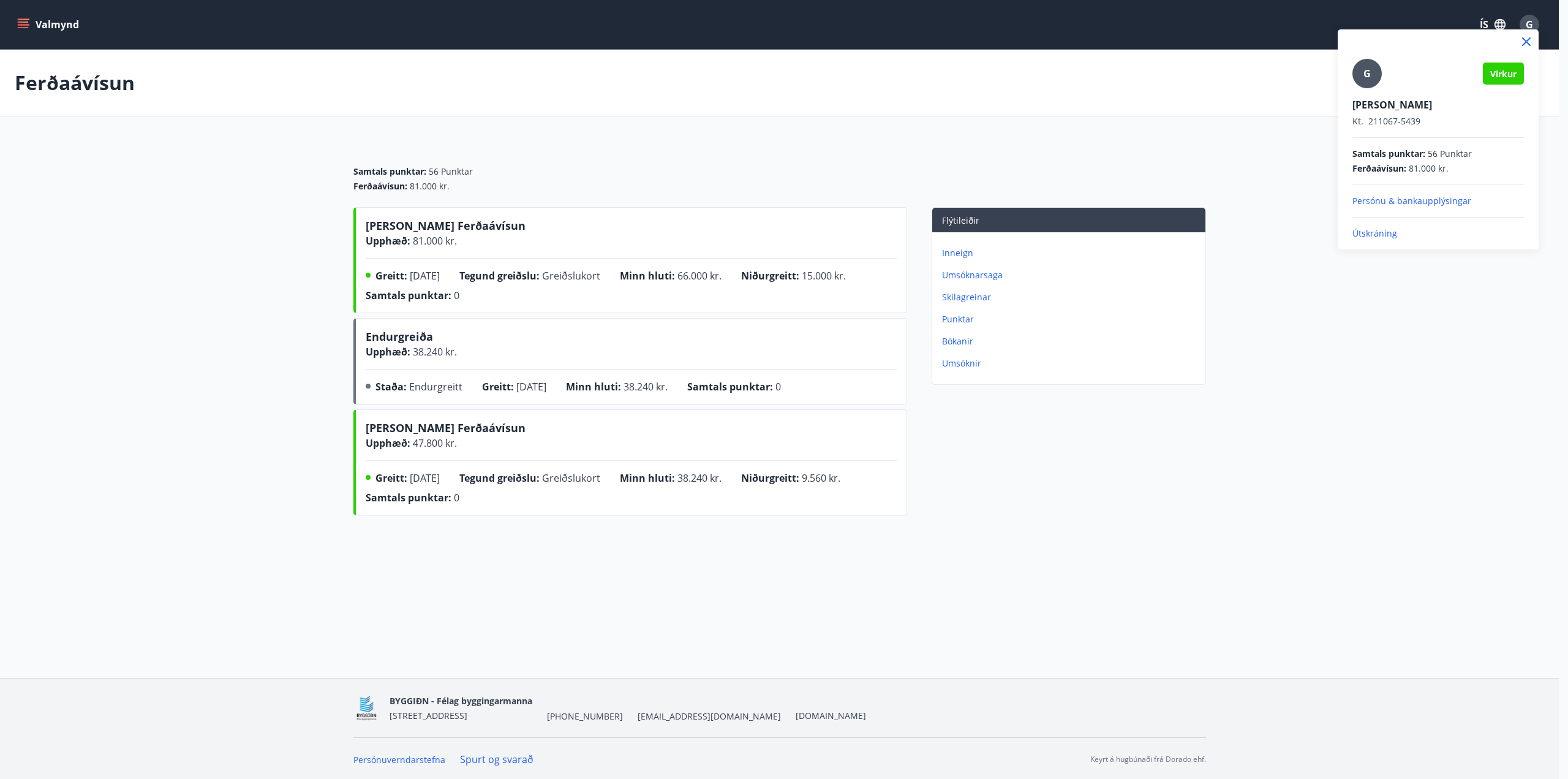
click at [1374, 236] on p "Útskráning" at bounding box center [1439, 233] width 172 height 12
